Goal: Task Accomplishment & Management: Use online tool/utility

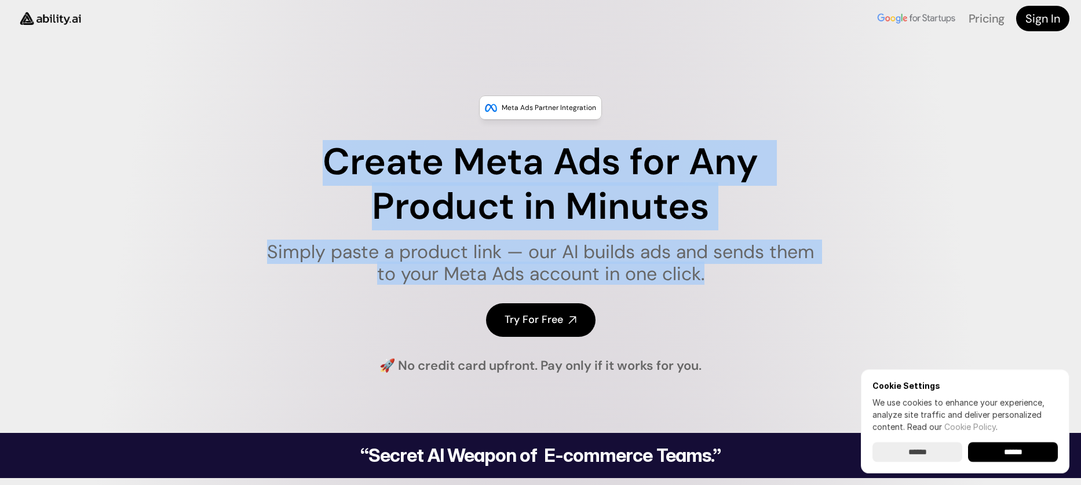
drag, startPoint x: 325, startPoint y: 161, endPoint x: 856, endPoint y: 320, distance: 554.9
click at [854, 320] on div "Meta Ads Partner Integration Create Meta Ads for Any Product in Minutes Simply …" at bounding box center [540, 235] width 1081 height 279
click at [1001, 446] on input "******" at bounding box center [1013, 452] width 90 height 20
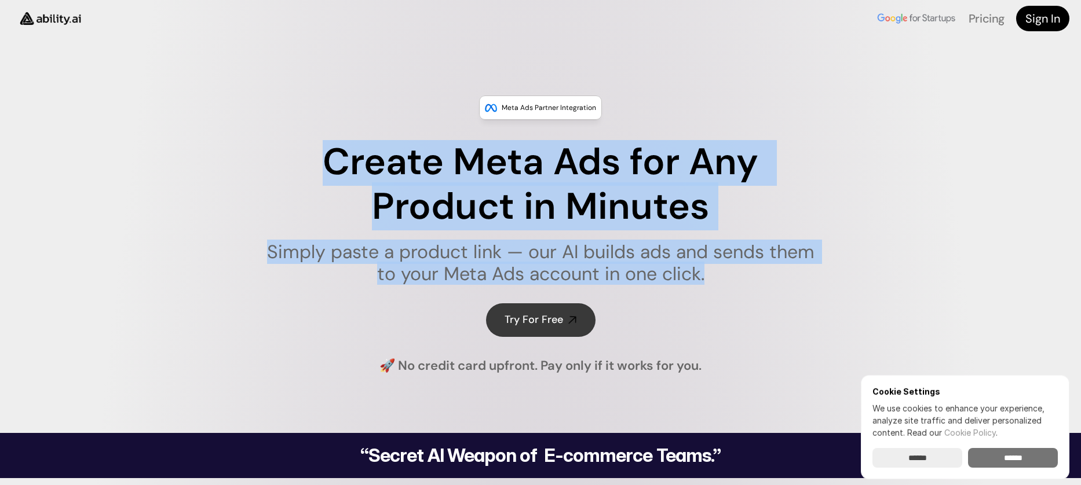
click at [565, 309] on link "Try For Free" at bounding box center [540, 319] width 109 height 33
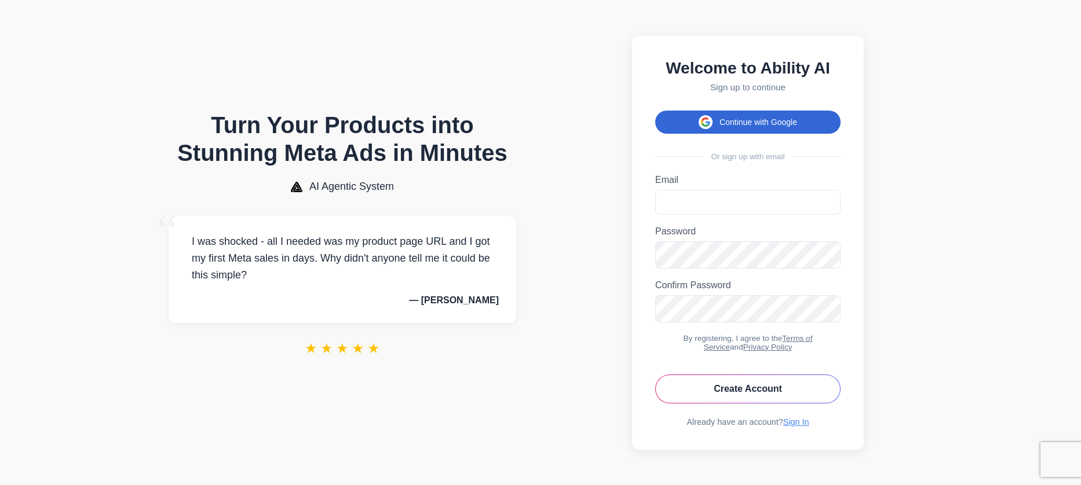
click at [749, 120] on button "Continue with Google" at bounding box center [747, 122] width 185 height 23
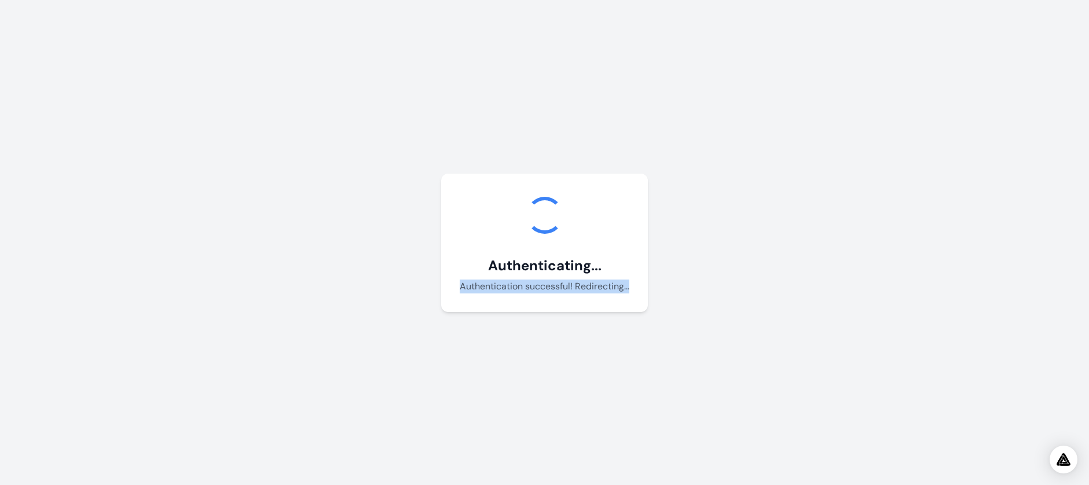
drag, startPoint x: 462, startPoint y: 286, endPoint x: 642, endPoint y: 287, distance: 180.1
click at [642, 287] on div "Authenticating... Authentication successful! Redirecting... Debug Info: Loading…" at bounding box center [544, 243] width 207 height 138
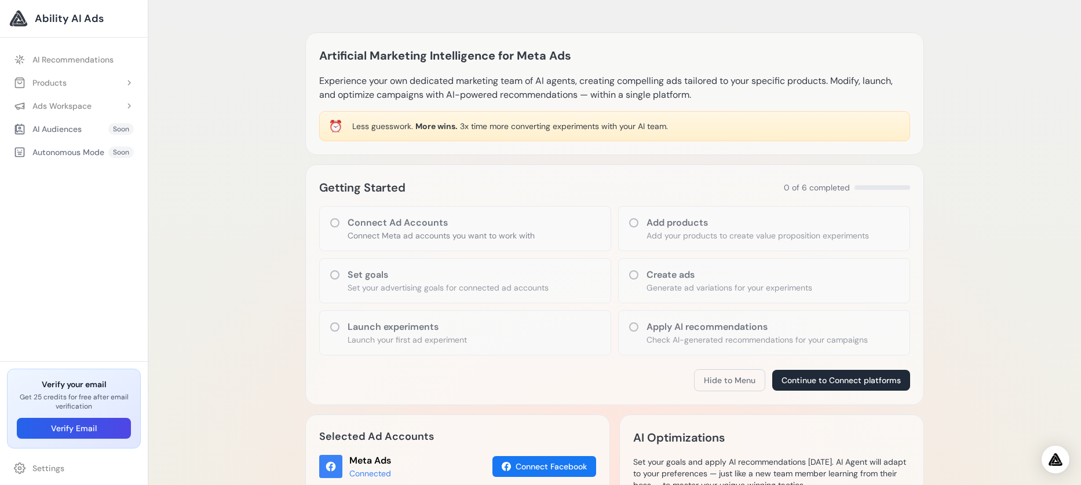
drag, startPoint x: 317, startPoint y: 52, endPoint x: 903, endPoint y: 89, distance: 586.6
click at [903, 89] on div "Artificial Marketing Intelligence for Meta Ads Experience your own dedicated ma…" at bounding box center [614, 93] width 618 height 123
drag, startPoint x: 396, startPoint y: 173, endPoint x: 439, endPoint y: 179, distance: 43.2
click at [437, 176] on div "Getting Started 0 of 6 completed Connect Ad Accounts Connect Meta ad accounts y…" at bounding box center [614, 284] width 618 height 241
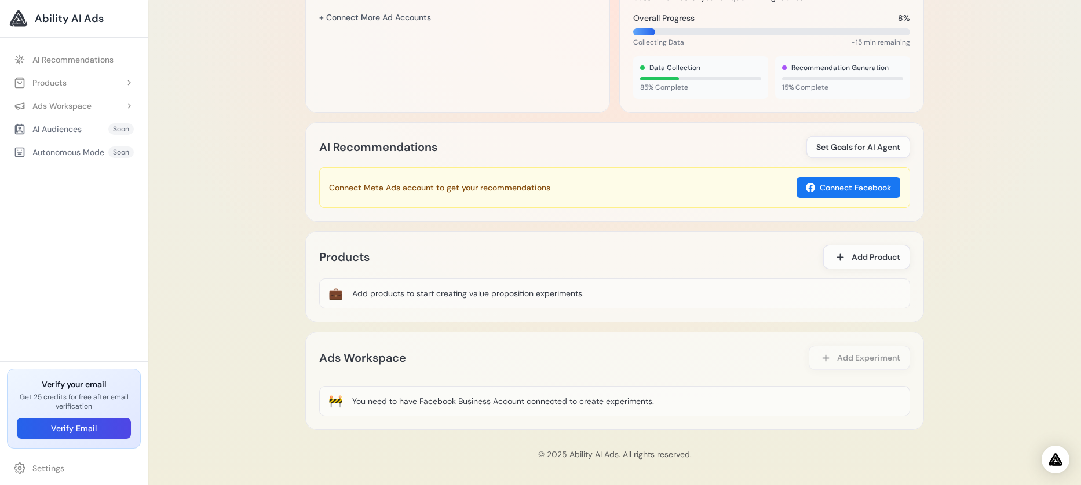
scroll to position [491, 0]
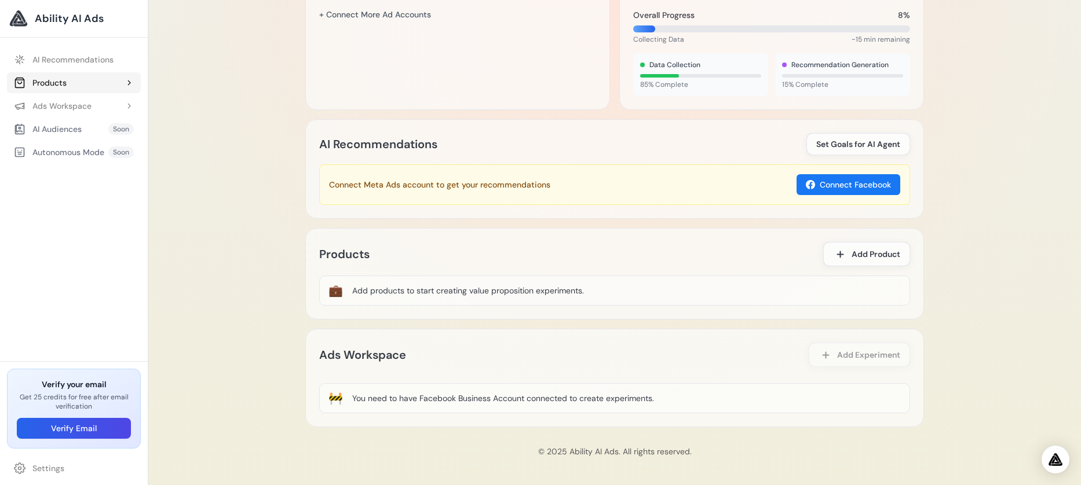
click at [129, 89] on button "Products" at bounding box center [74, 82] width 134 height 21
click at [112, 109] on link "Add Product" at bounding box center [80, 106] width 122 height 21
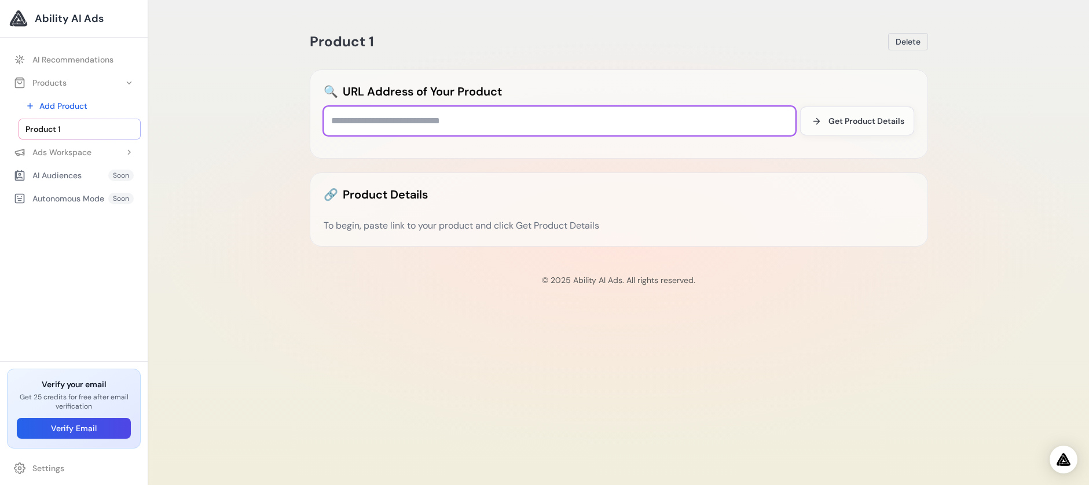
click at [534, 123] on input "text" at bounding box center [560, 121] width 472 height 29
paste input "**********"
type input "**********"
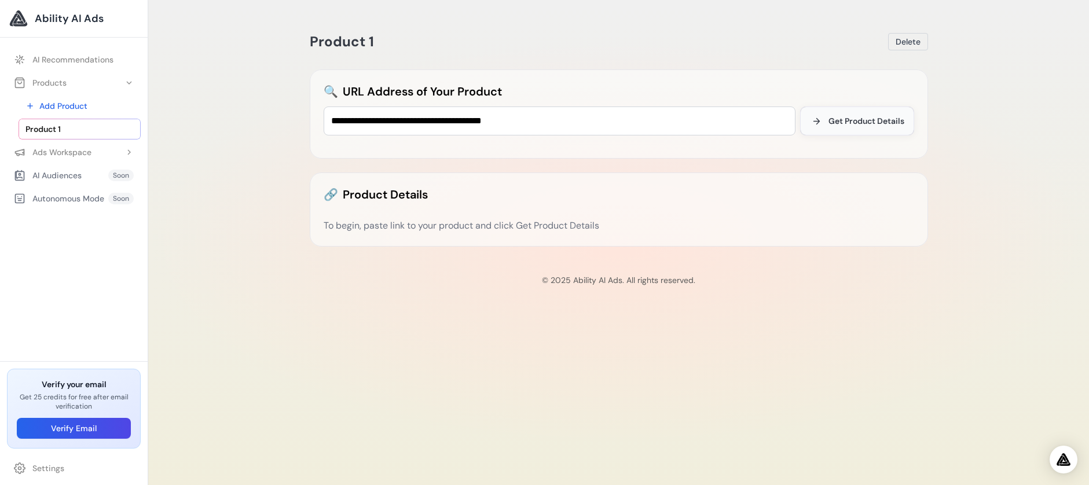
click at [897, 122] on span "Get Product Details" at bounding box center [867, 121] width 76 height 12
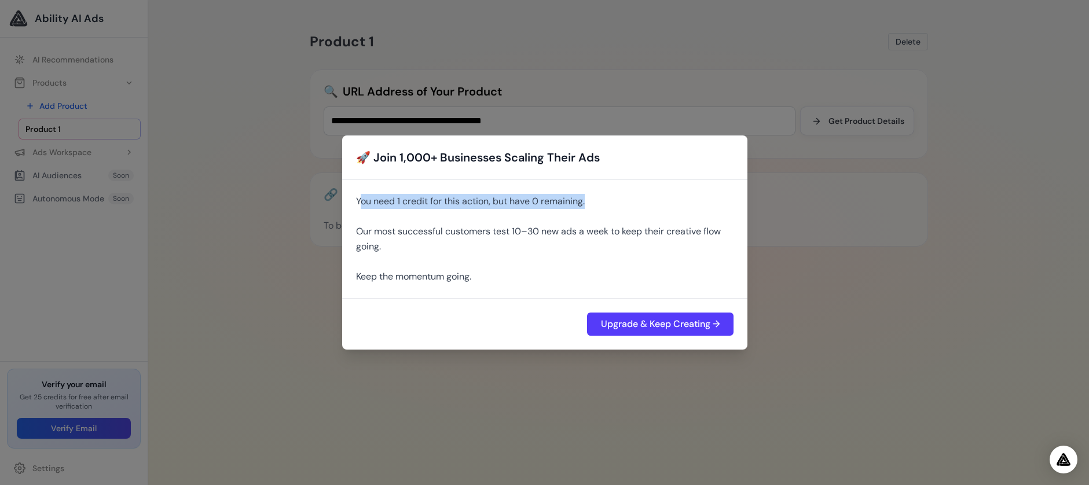
drag, startPoint x: 362, startPoint y: 204, endPoint x: 631, endPoint y: 199, distance: 269.3
click at [631, 199] on div "You need 1 credit for this action, but have 0 remaining. Our most successful cu…" at bounding box center [545, 239] width 378 height 90
click at [837, 239] on div "🚀 Join 1,000+ Businesses Scaling Their Ads You need 1 credit for this action, b…" at bounding box center [544, 242] width 1089 height 485
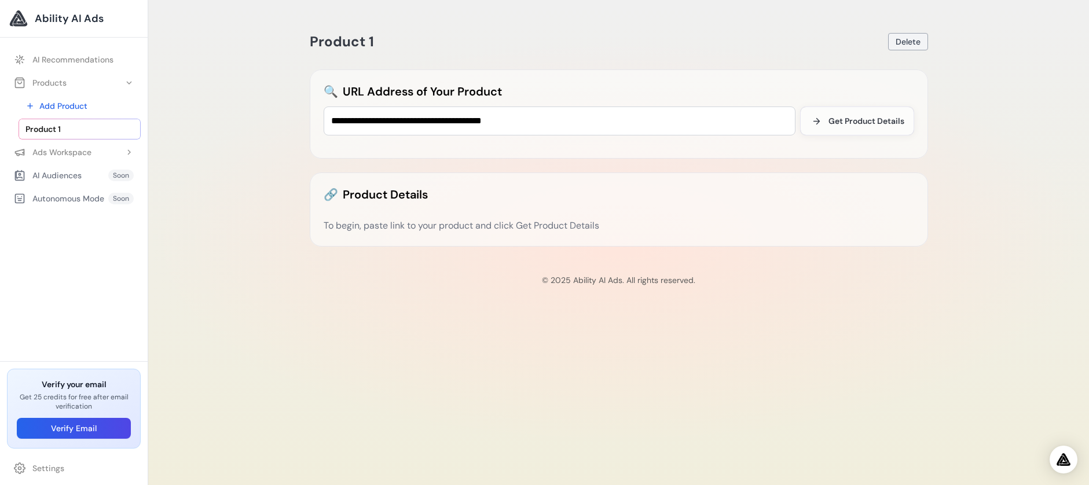
click at [909, 46] on span "Delete" at bounding box center [908, 42] width 25 height 12
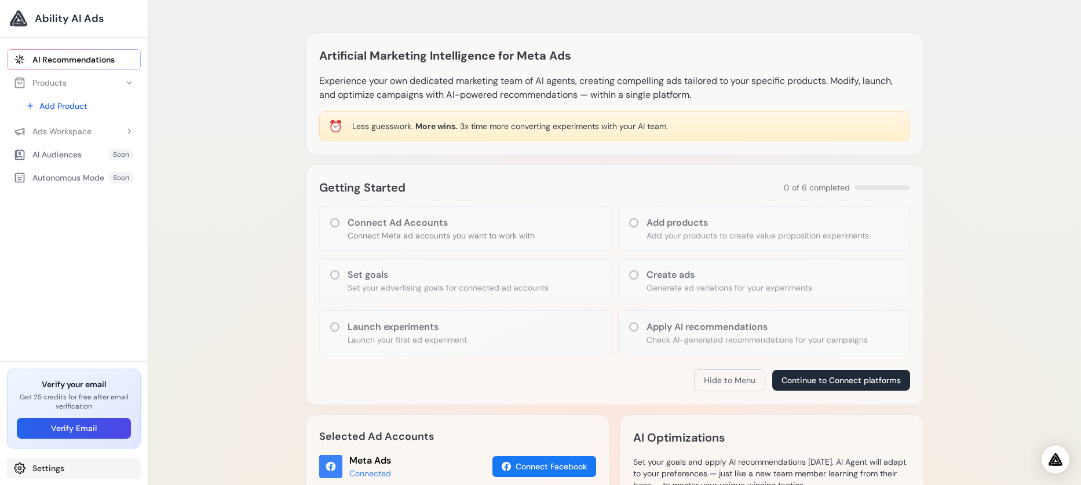
click at [86, 467] on link "Settings" at bounding box center [74, 468] width 134 height 21
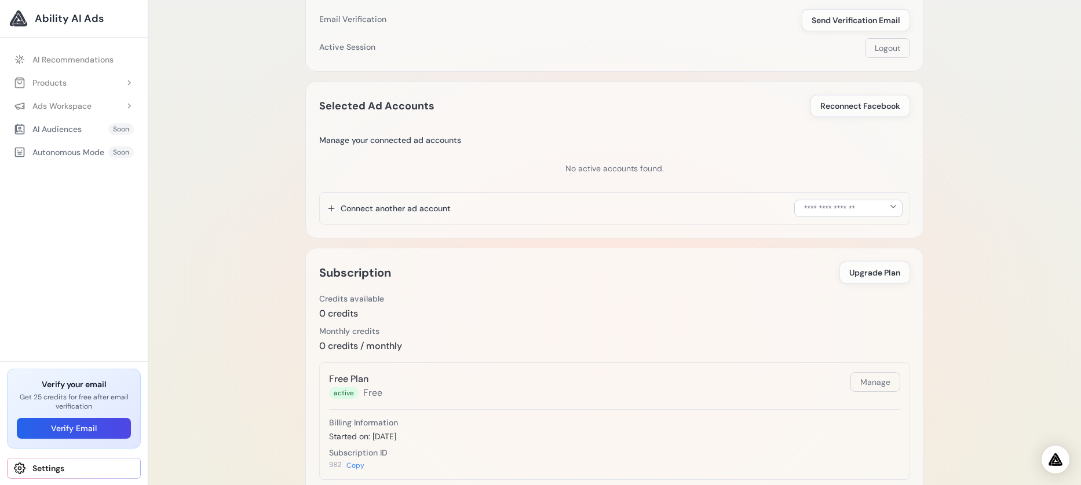
scroll to position [10, 0]
